Goal: Task Accomplishment & Management: Complete application form

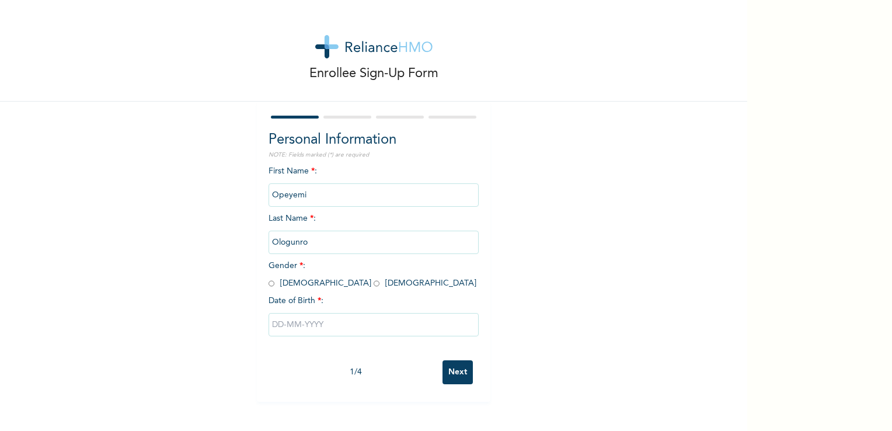
click at [374, 284] on input "radio" at bounding box center [377, 283] width 6 height 11
radio input "true"
click at [304, 316] on input "text" at bounding box center [373, 324] width 210 height 23
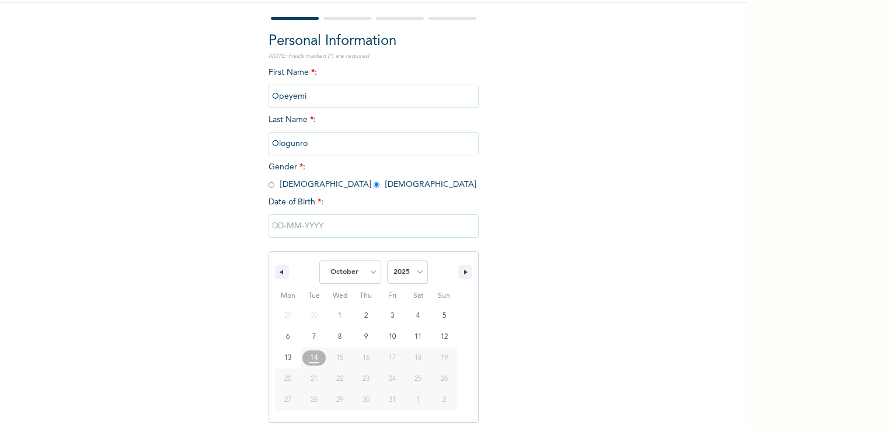
scroll to position [99, 0]
click at [369, 275] on select "January February March April May June July August September October November De…" at bounding box center [350, 271] width 62 height 23
select select "2"
click at [319, 260] on select "January February March April May June July August September October November De…" at bounding box center [350, 271] width 62 height 23
type input "[DATE]"
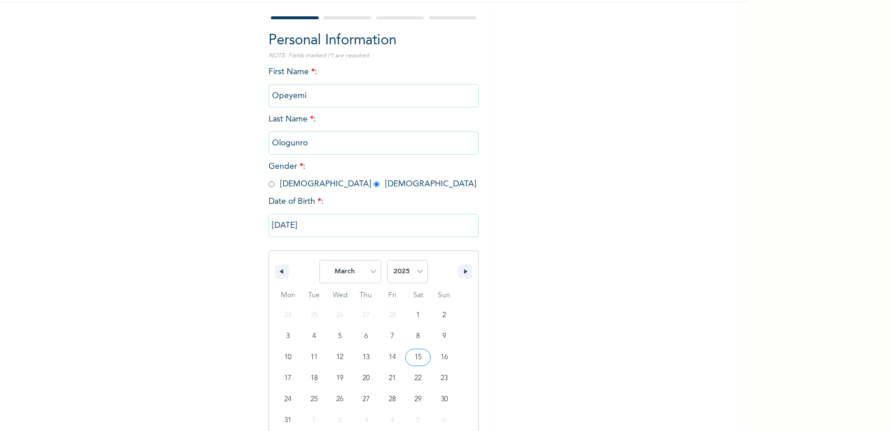
scroll to position [0, 0]
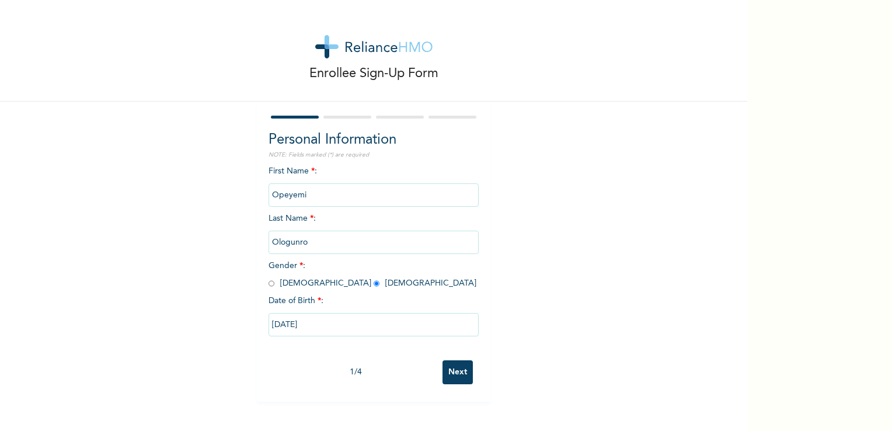
click at [317, 325] on input "[DATE]" at bounding box center [373, 324] width 210 height 23
select select "2"
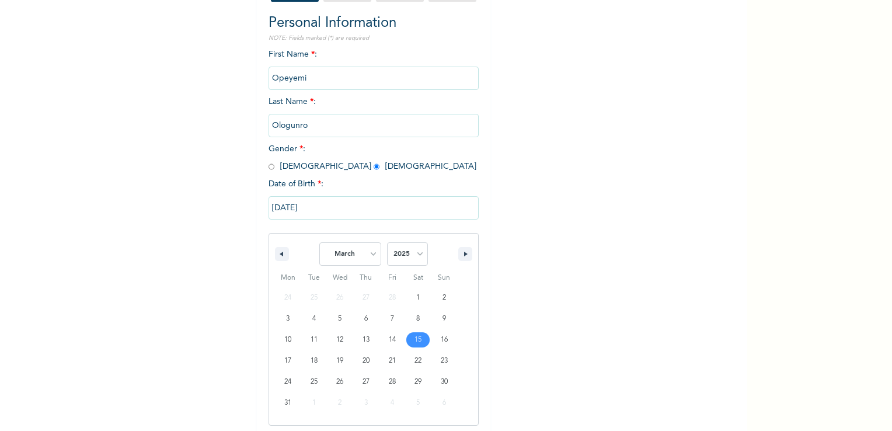
scroll to position [120, 0]
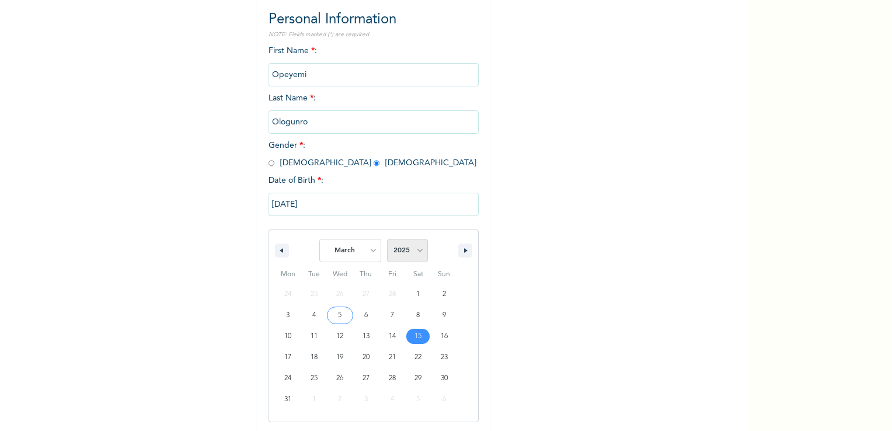
click at [417, 250] on select "2025 2024 2023 2022 2021 2020 2019 2018 2017 2016 2015 2014 2013 2012 2011 2010…" at bounding box center [407, 250] width 41 height 23
select select "2000"
click at [387, 239] on select "2025 2024 2023 2022 2021 2020 2019 2018 2017 2016 2015 2014 2013 2012 2011 2010…" at bounding box center [407, 250] width 41 height 23
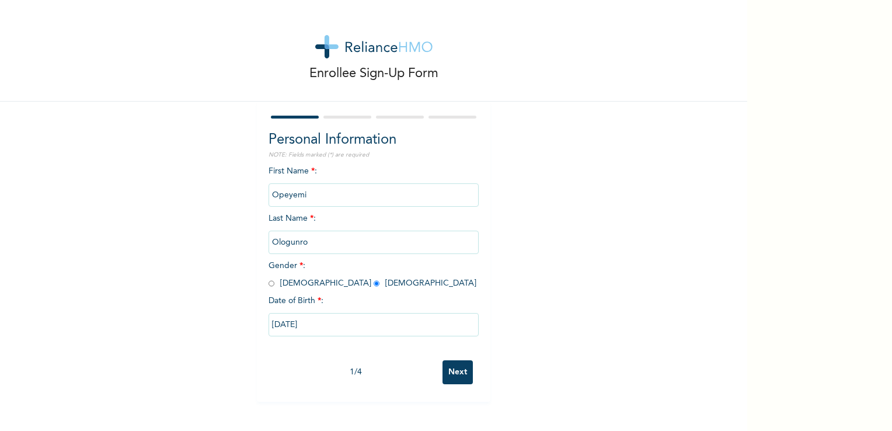
scroll to position [0, 0]
click at [577, 288] on div "Enrollee Sign-Up Form Personal Information NOTE: Fields marked (*) are required…" at bounding box center [373, 201] width 747 height 402
click at [399, 319] on input "[DATE]" at bounding box center [373, 324] width 210 height 23
select select "2"
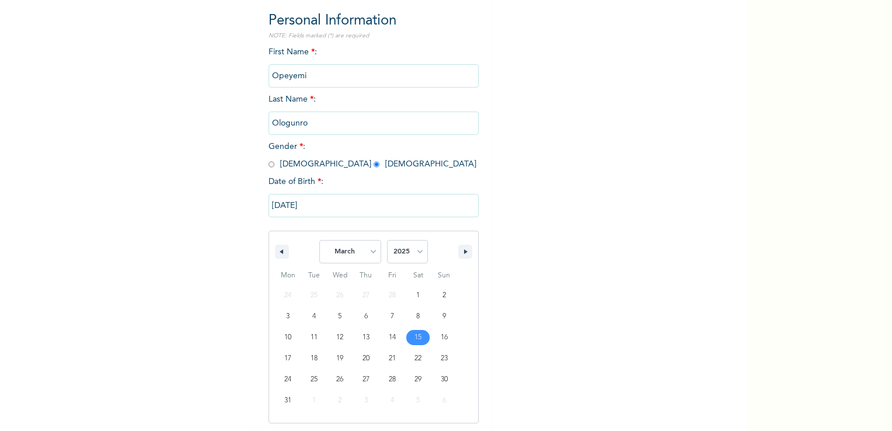
type input "[DATE]"
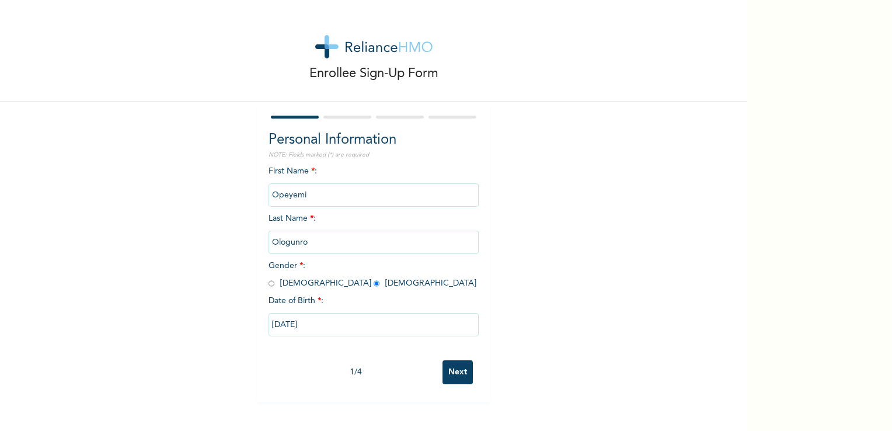
click at [399, 319] on input "[DATE]" at bounding box center [373, 324] width 210 height 23
select select "2"
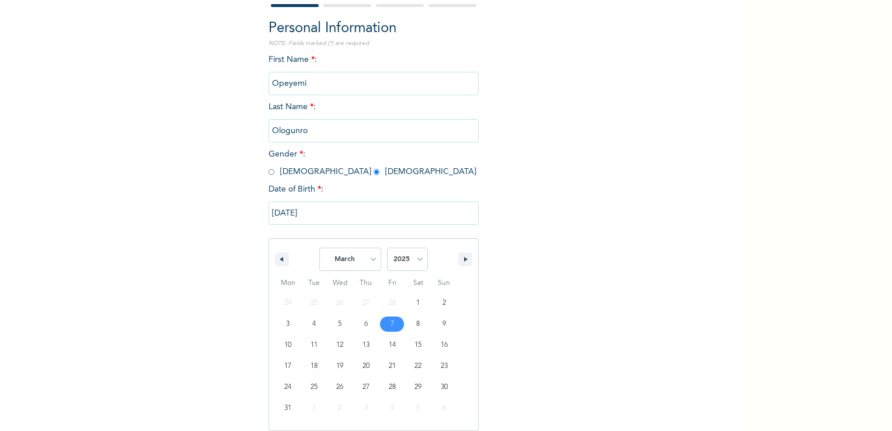
scroll to position [120, 0]
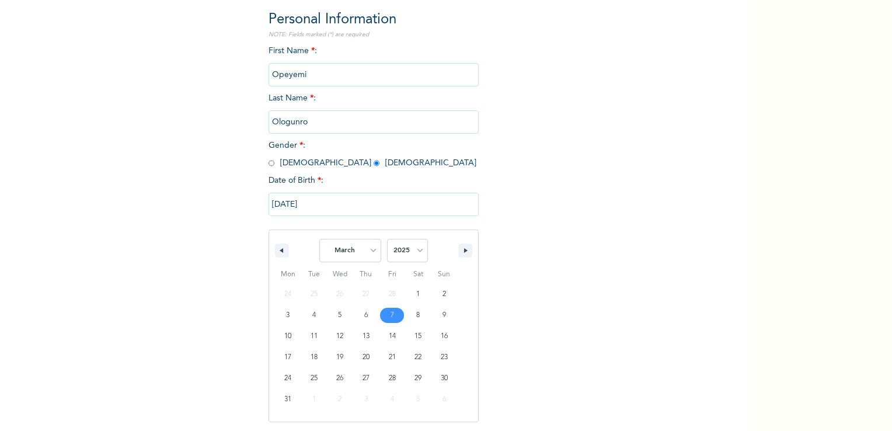
drag, startPoint x: 399, startPoint y: 319, endPoint x: 342, endPoint y: 207, distance: 126.3
click at [342, 207] on input "[DATE]" at bounding box center [373, 204] width 210 height 23
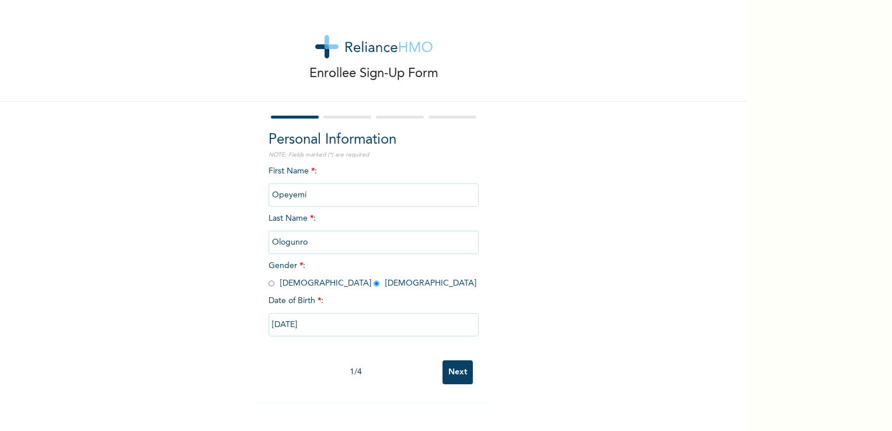
click at [348, 325] on input "[DATE]" at bounding box center [373, 324] width 210 height 23
select select "2"
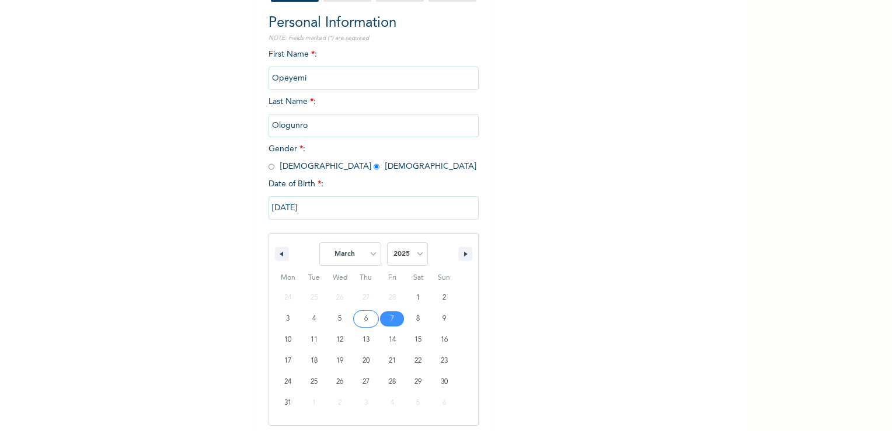
scroll to position [120, 0]
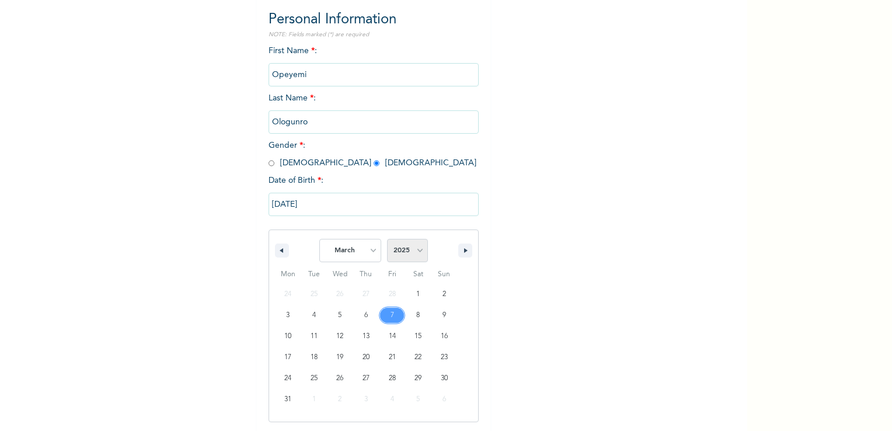
click at [409, 254] on select "2025 2024 2023 2022 2021 2020 2019 2018 2017 2016 2015 2014 2013 2012 2011 2010…" at bounding box center [407, 250] width 41 height 23
select select "2000"
click at [387, 239] on select "2025 2024 2023 2022 2021 2020 2019 2018 2017 2016 2015 2014 2013 2012 2011 2010…" at bounding box center [407, 250] width 41 height 23
type input "[DATE]"
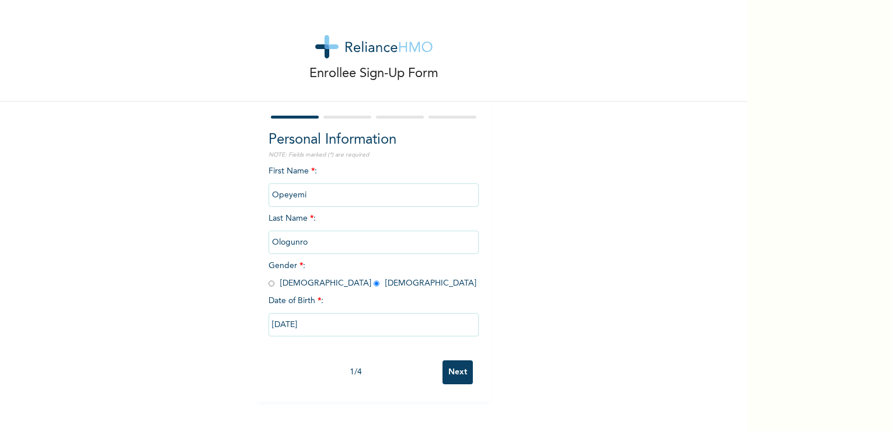
click at [455, 383] on input "Next" at bounding box center [457, 372] width 30 height 24
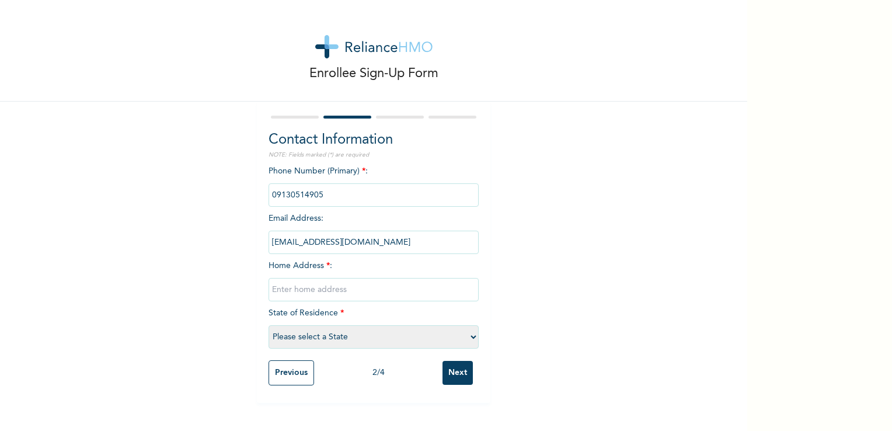
click at [346, 285] on input "text" at bounding box center [373, 289] width 210 height 23
type input "[STREET_ADDRESS]"
click at [385, 344] on select "Please select a State [PERSON_NAME] (FCT) [PERSON_NAME] Ibom [GEOGRAPHIC_DATA] …" at bounding box center [373, 336] width 210 height 23
select select "25"
click at [268, 325] on select "Please select a State [PERSON_NAME] (FCT) [PERSON_NAME] Ibom [GEOGRAPHIC_DATA] …" at bounding box center [373, 336] width 210 height 23
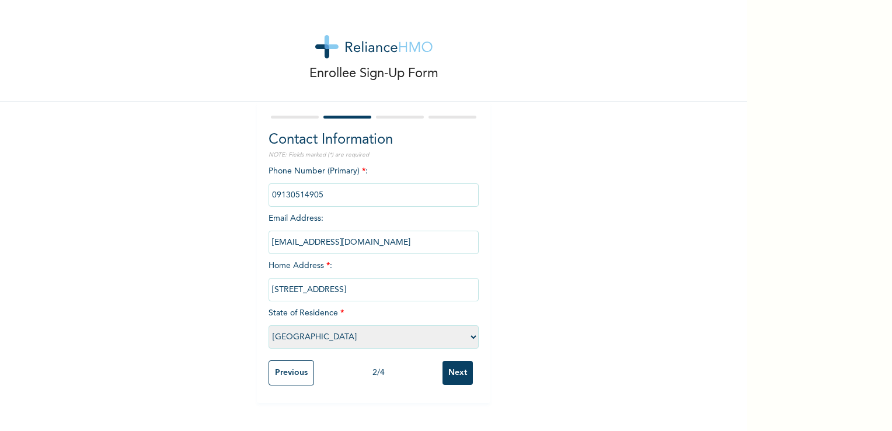
click at [462, 372] on input "Next" at bounding box center [457, 373] width 30 height 24
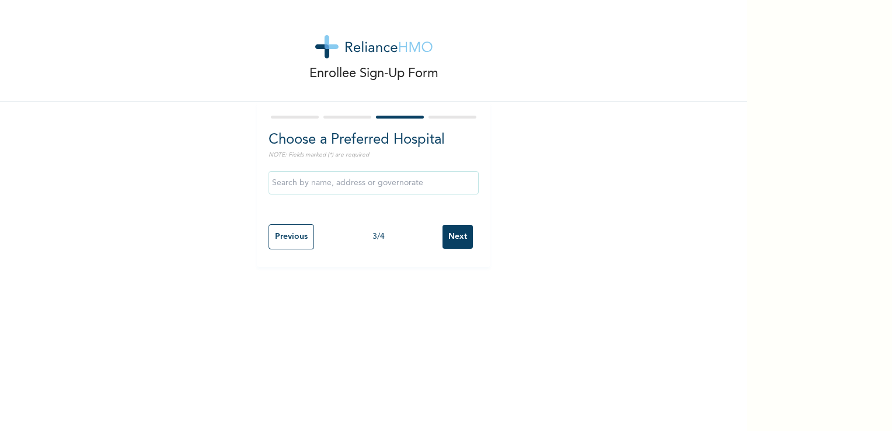
click at [462, 246] on input "Next" at bounding box center [457, 237] width 30 height 24
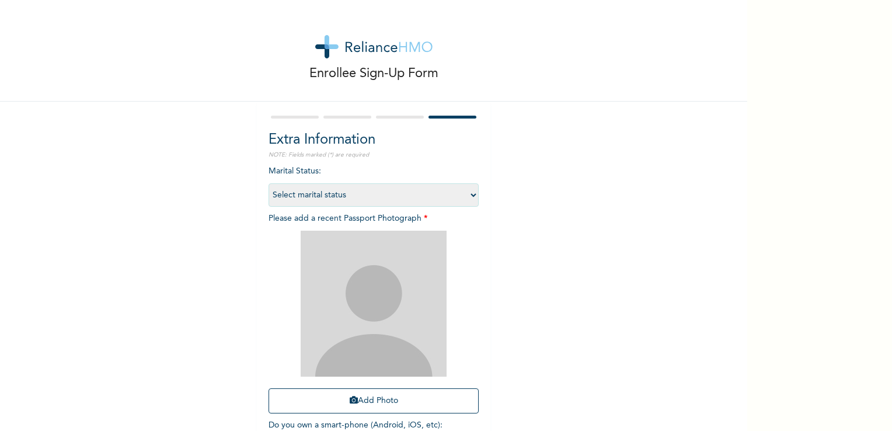
click at [453, 199] on select "Select marital status [DEMOGRAPHIC_DATA] Married [DEMOGRAPHIC_DATA] Widow/[DEMO…" at bounding box center [373, 194] width 210 height 23
select select "1"
click at [268, 183] on select "Select marital status [DEMOGRAPHIC_DATA] Married [DEMOGRAPHIC_DATA] Widow/[DEMO…" at bounding box center [373, 194] width 210 height 23
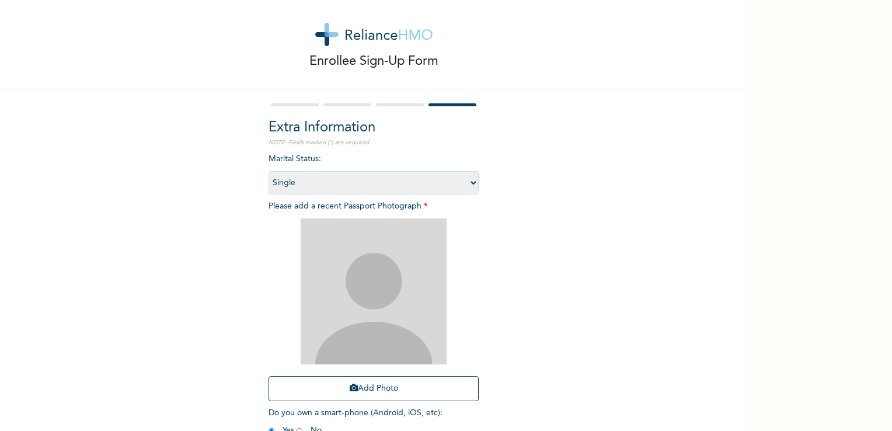
scroll to position [79, 0]
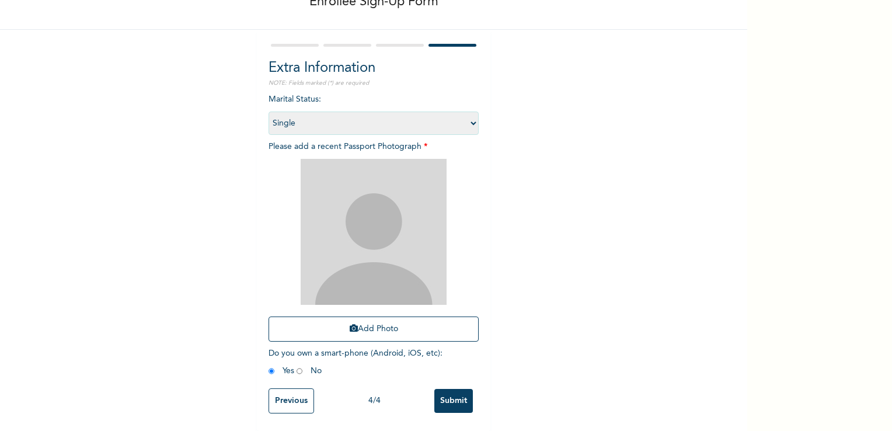
click at [268, 111] on select "Select marital status [DEMOGRAPHIC_DATA] Married [DEMOGRAPHIC_DATA] Widow/[DEMO…" at bounding box center [373, 122] width 210 height 23
click at [334, 205] on img at bounding box center [374, 232] width 146 height 146
click at [356, 321] on button "Add Photo" at bounding box center [373, 328] width 210 height 25
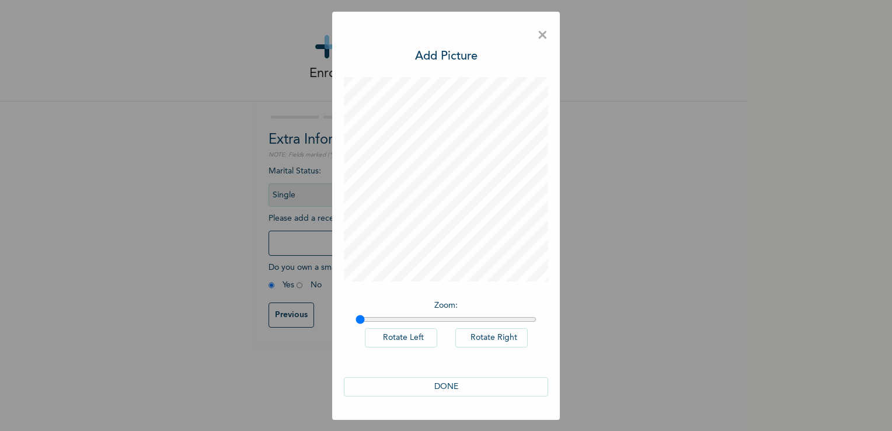
click at [451, 385] on button "DONE" at bounding box center [446, 386] width 204 height 19
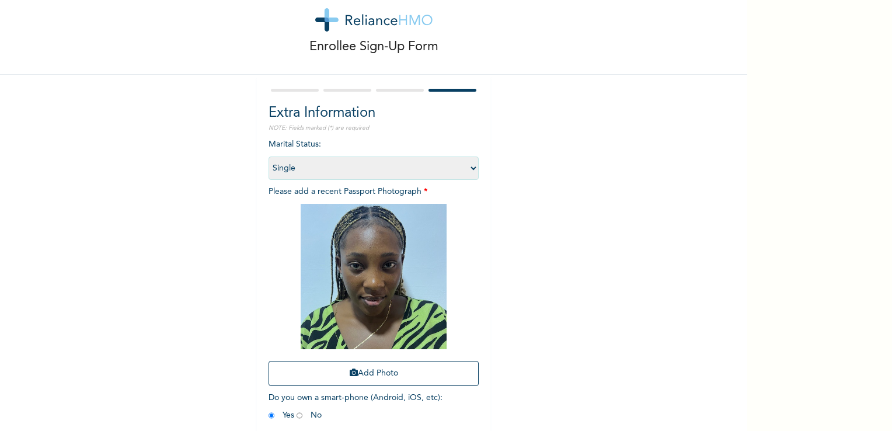
scroll to position [79, 0]
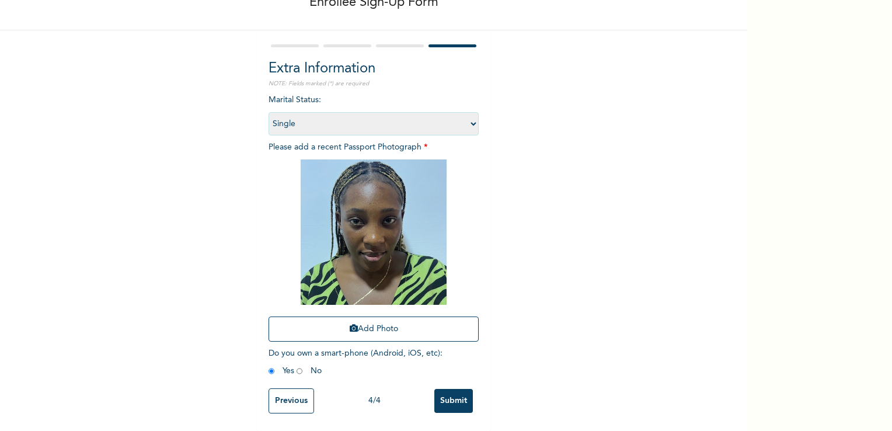
click at [297, 391] on input "Previous" at bounding box center [291, 400] width 46 height 25
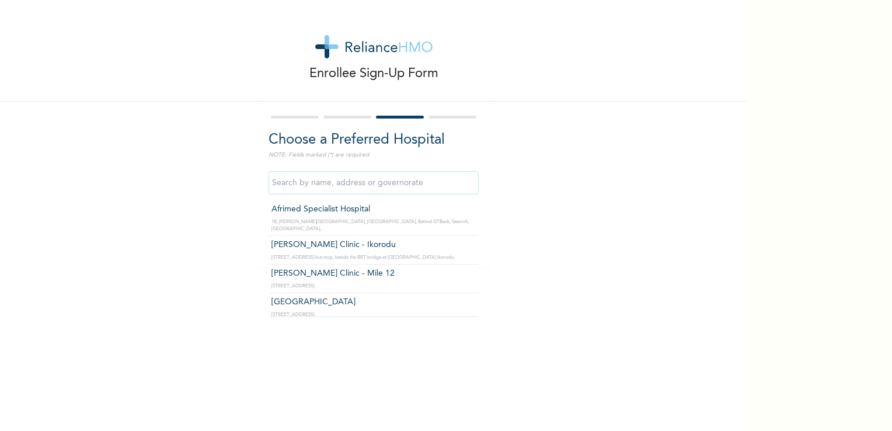
click at [366, 186] on input "text" at bounding box center [373, 182] width 210 height 23
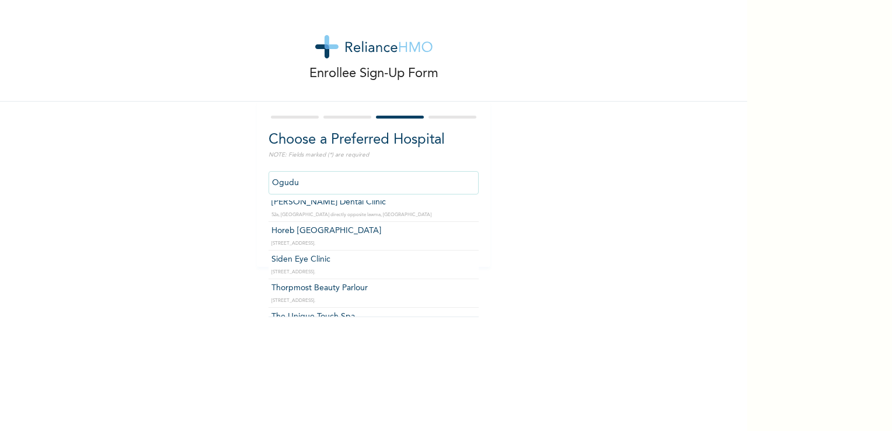
scroll to position [111, 0]
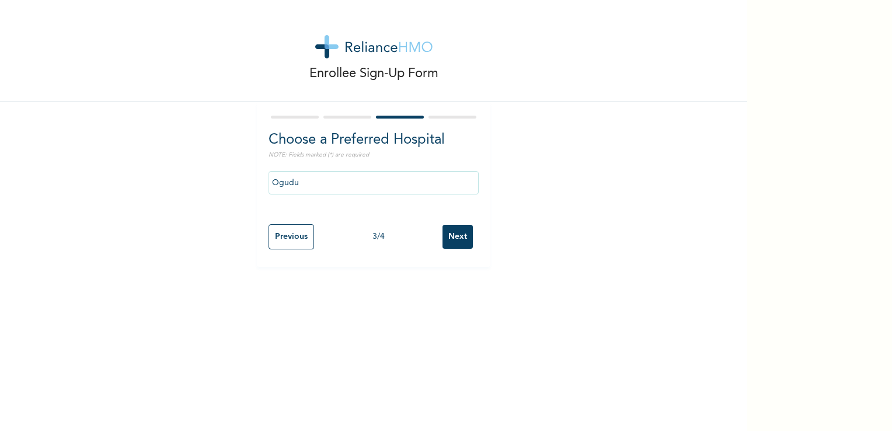
click at [477, 206] on div "Choose a Preferred Hospital NOTE: Fields marked (*) are required Ogudu Previous…" at bounding box center [373, 184] width 233 height 165
click at [376, 177] on input "Ogudu" at bounding box center [373, 182] width 210 height 23
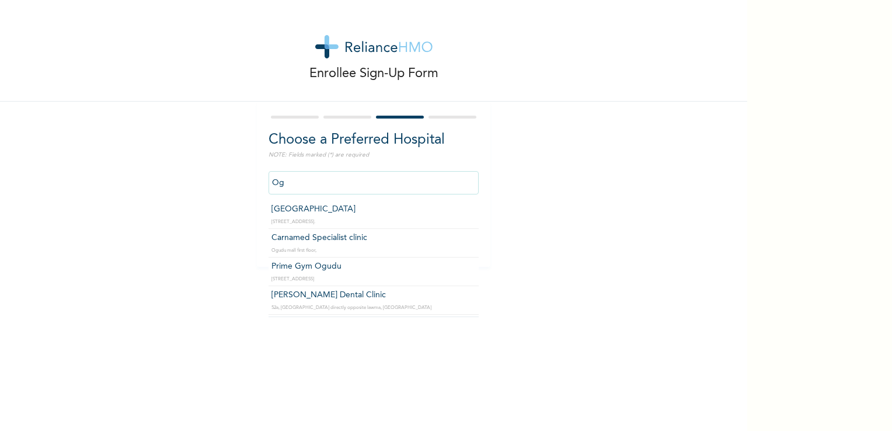
type input "O"
type input "o"
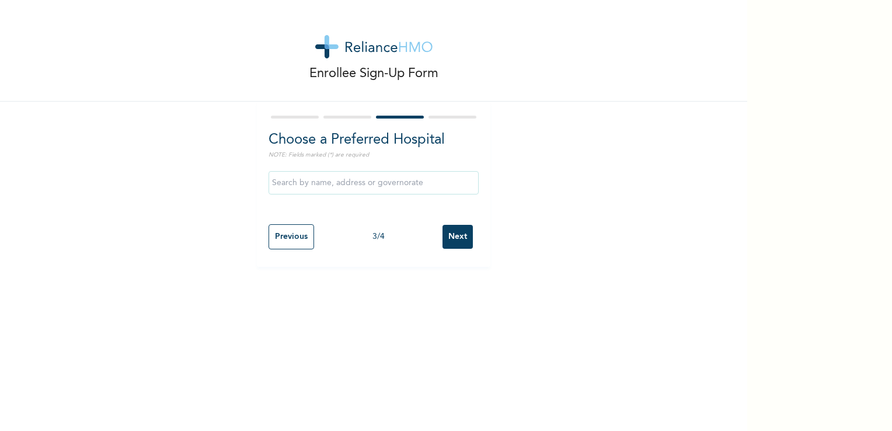
click at [534, 203] on div "Enrollee Sign-Up Form Choose a Preferred Hospital NOTE: Fields marked (*) are r…" at bounding box center [373, 133] width 747 height 267
click at [451, 240] on input "Next" at bounding box center [457, 237] width 30 height 24
select select "1"
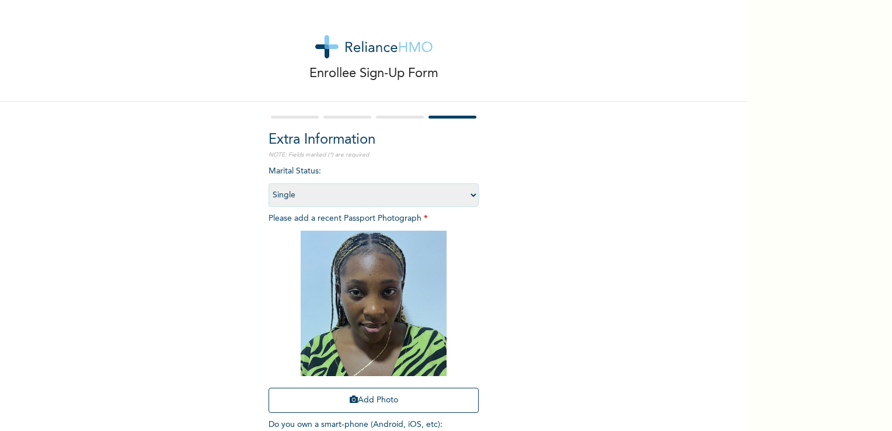
scroll to position [79, 0]
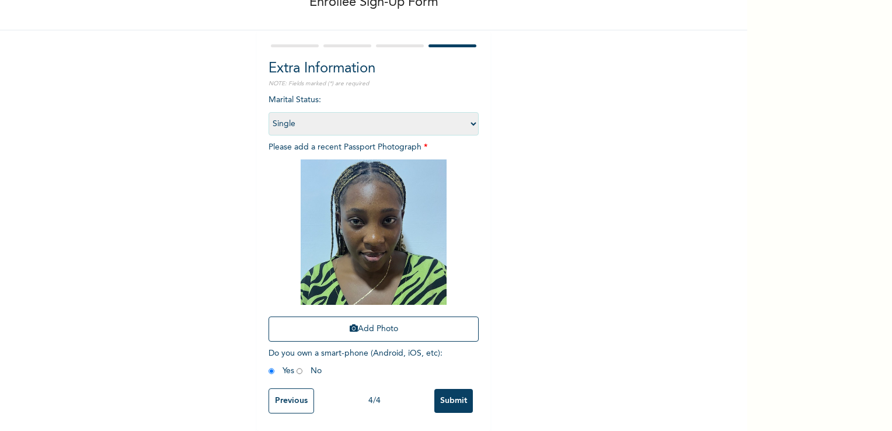
click at [458, 396] on input "Submit" at bounding box center [453, 401] width 39 height 24
